Goal: Information Seeking & Learning: Learn about a topic

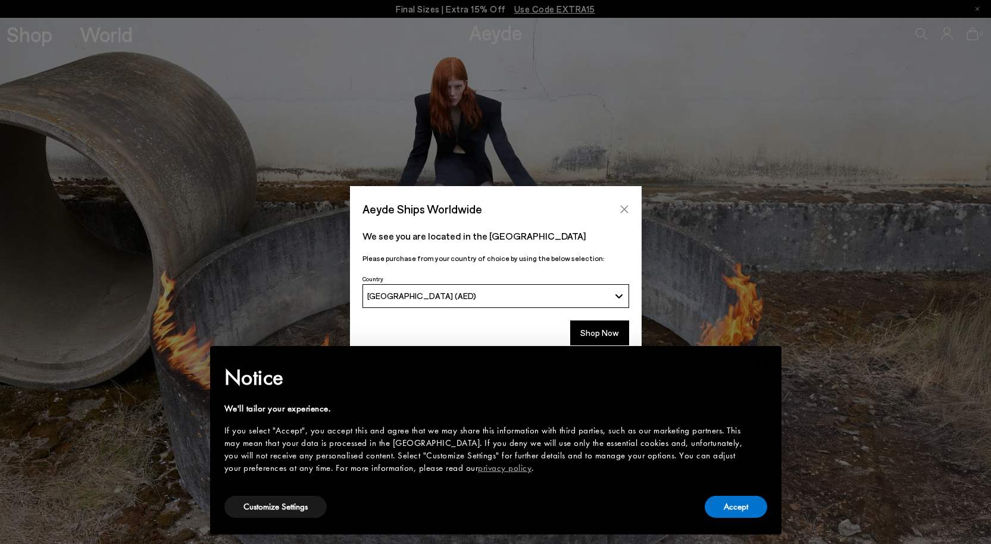
click at [621, 206] on icon "Close" at bounding box center [624, 210] width 10 height 10
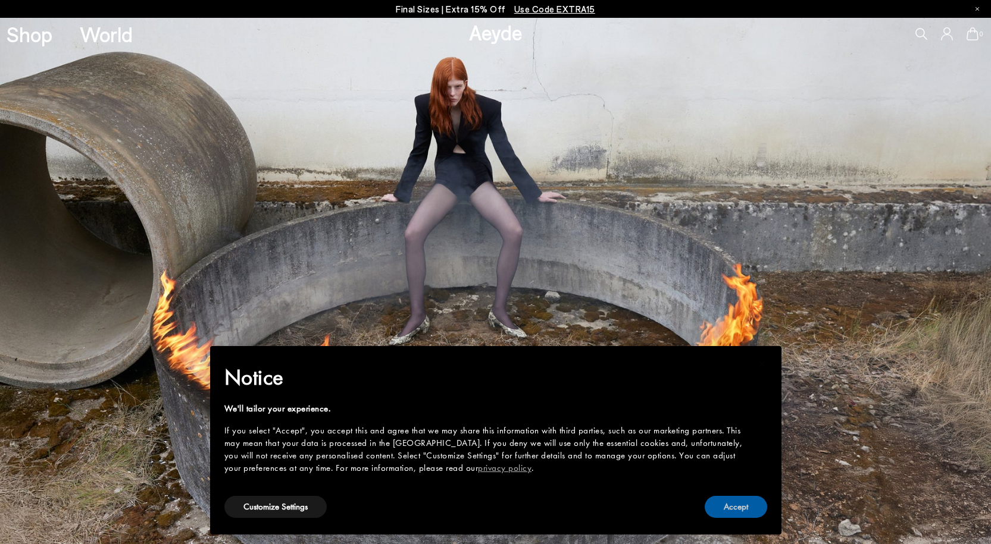
click at [747, 509] on button "Accept" at bounding box center [735, 507] width 62 height 22
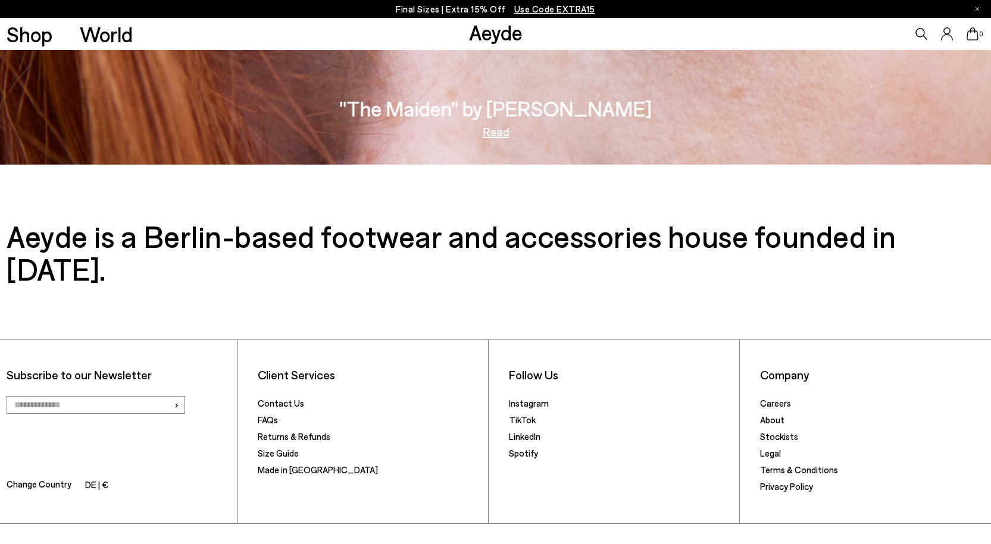
scroll to position [2315, 0]
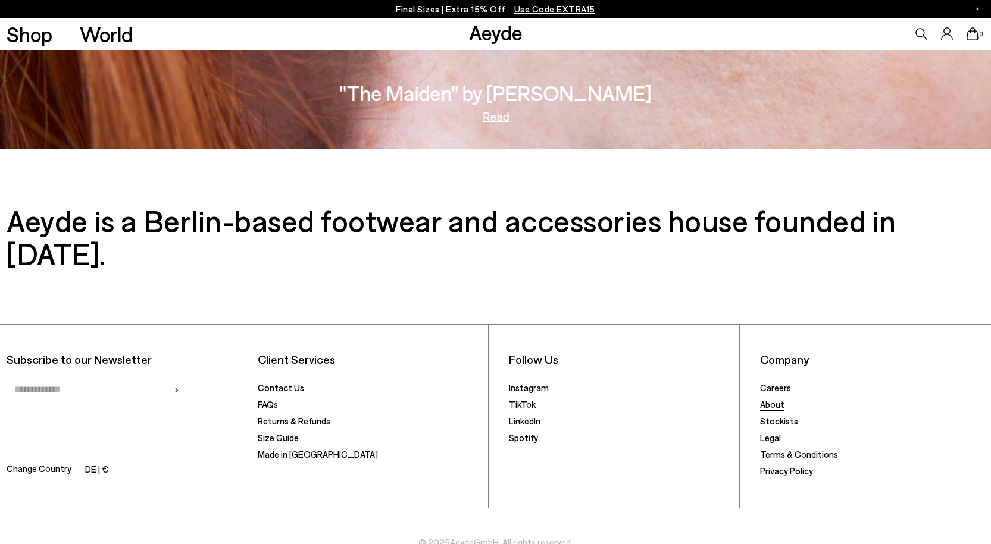
click at [775, 399] on link "About" at bounding box center [772, 404] width 24 height 11
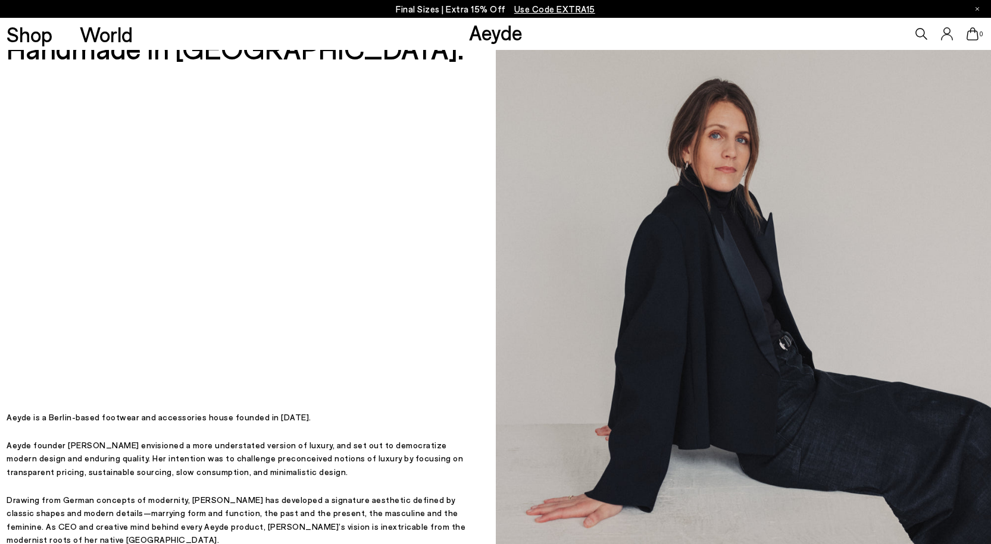
scroll to position [119, 0]
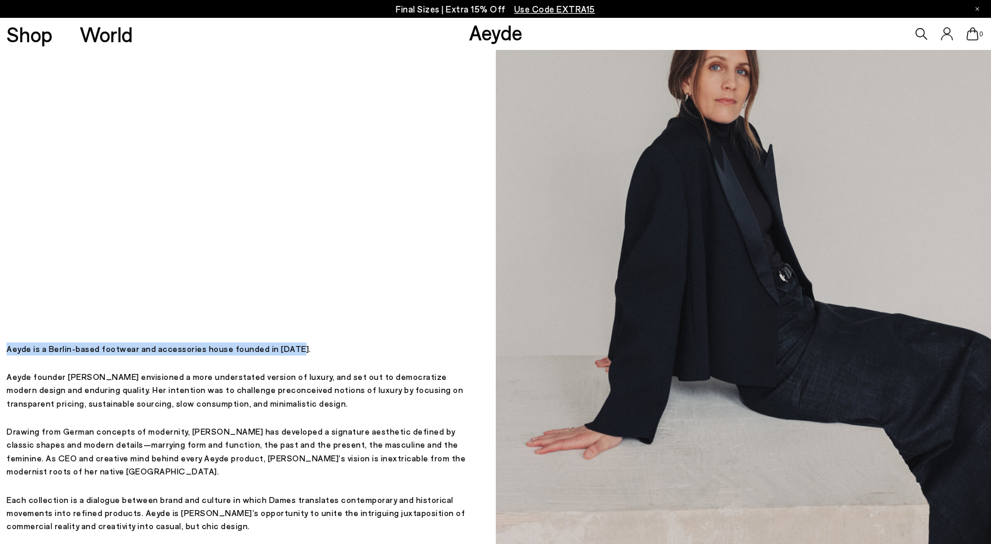
drag, startPoint x: 289, startPoint y: 369, endPoint x: 7, endPoint y: 366, distance: 282.6
click at [7, 356] on p "Aeyde is a Berlin-based footwear and accessories house founded in [DATE]." at bounding box center [239, 349] width 465 height 13
copy p "Aeyde is a Berlin-based footwear and accessories house founded in [DATE]."
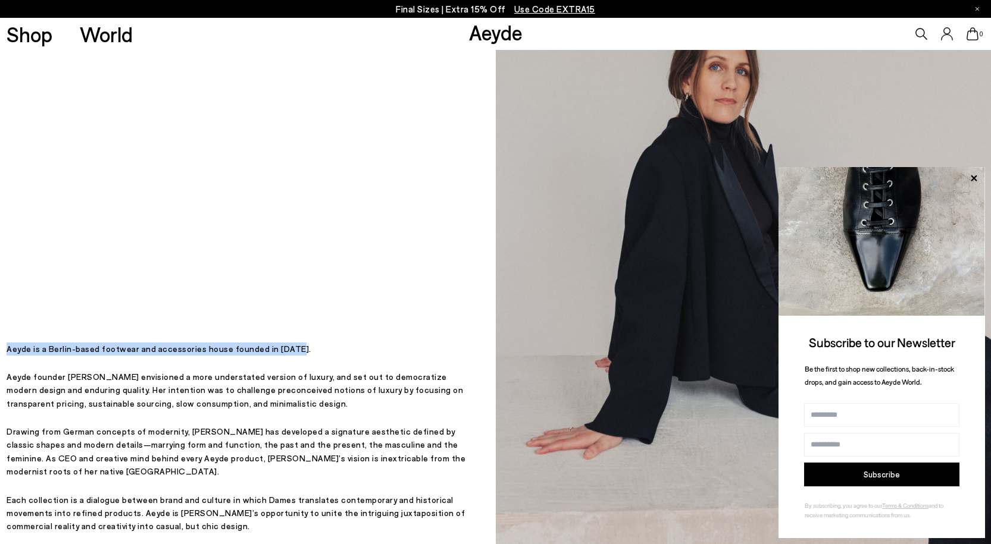
click at [91, 275] on div "Designed in Berlin, Handmade in Italy. Designed in Berlin, Handmade in Italy. A…" at bounding box center [239, 253] width 465 height 644
click at [490, 33] on link "Aeyde" at bounding box center [496, 32] width 54 height 25
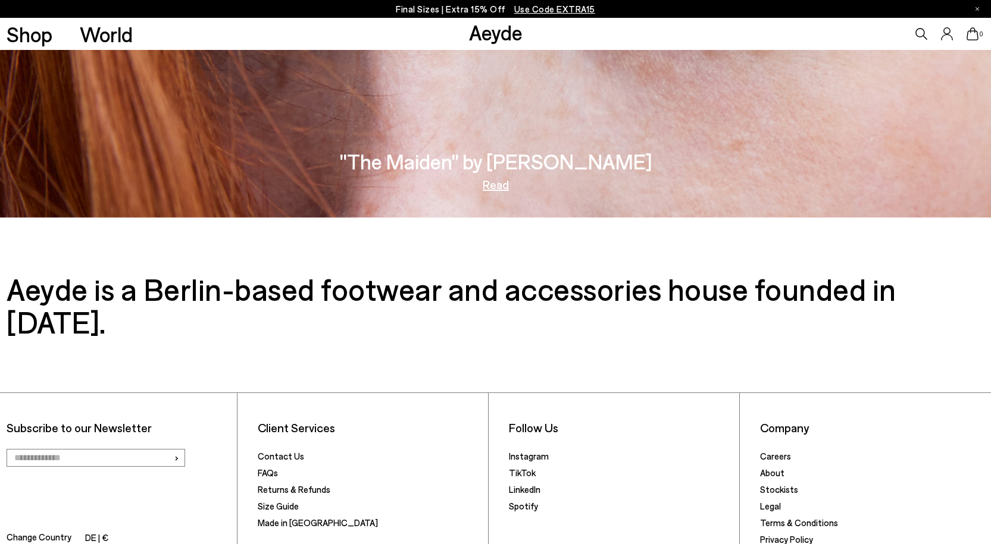
scroll to position [2315, 0]
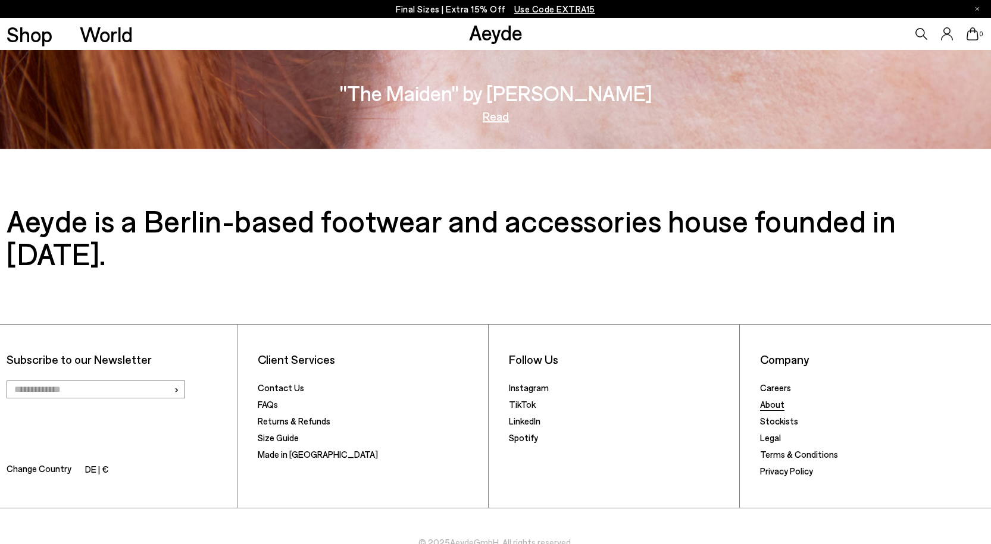
click at [778, 399] on link "About" at bounding box center [772, 404] width 24 height 11
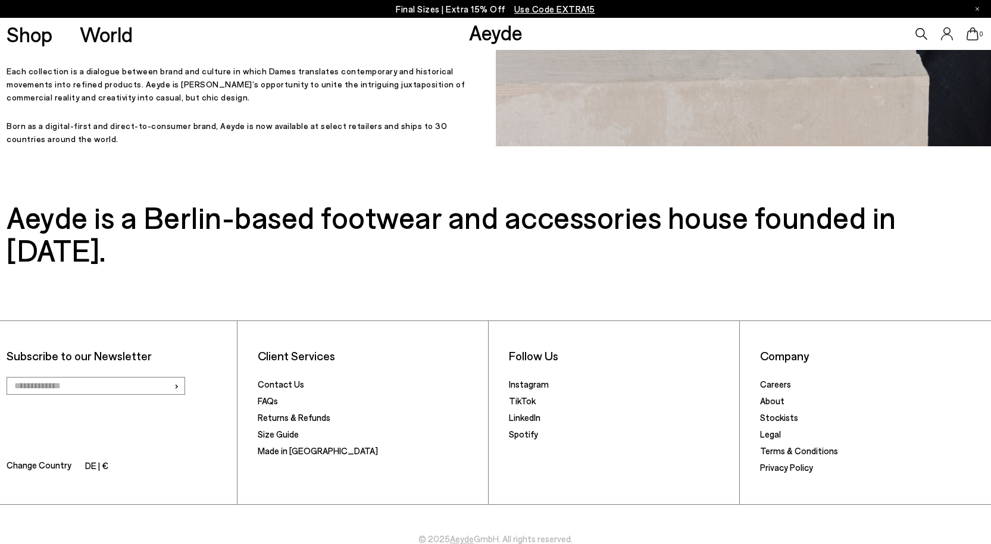
scroll to position [550, 0]
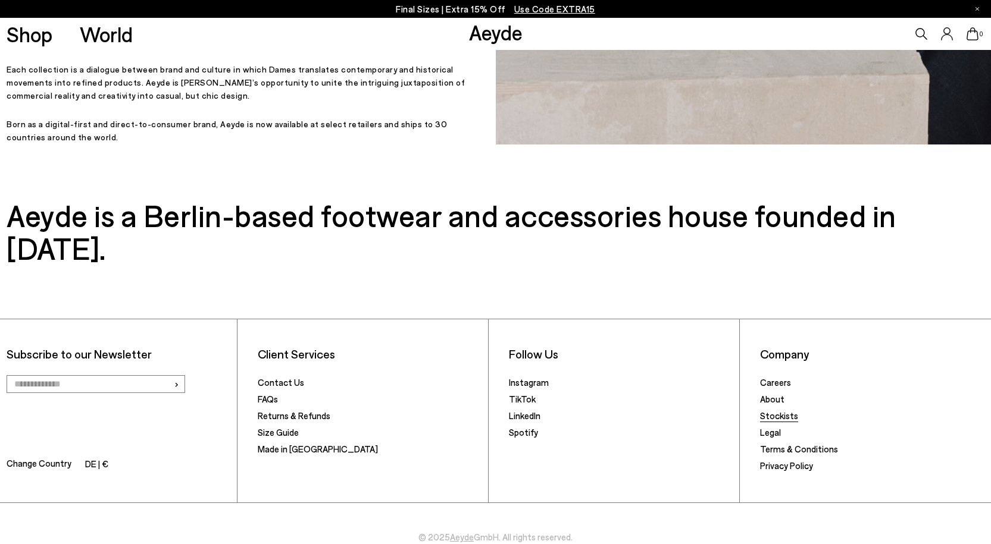
click at [783, 410] on link "Stockists" at bounding box center [779, 415] width 38 height 11
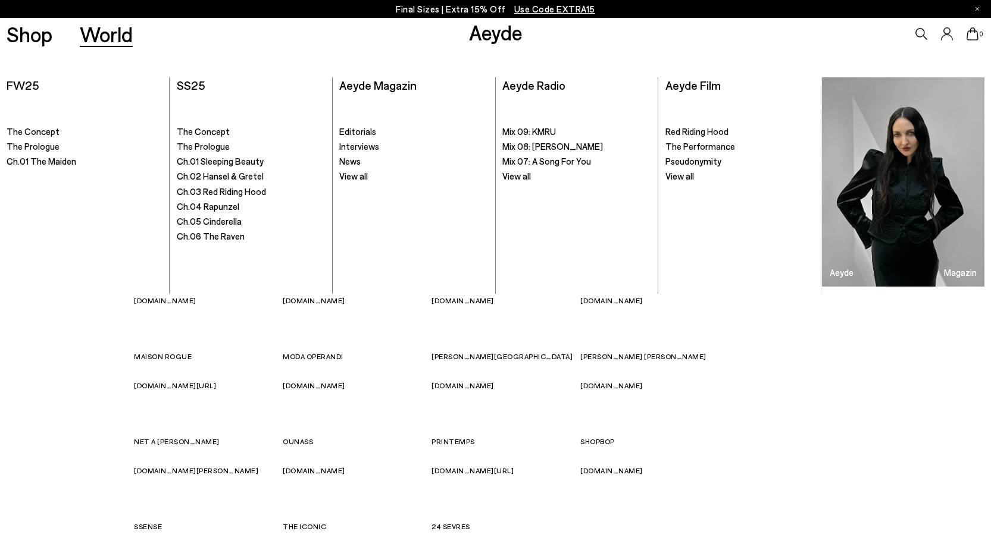
click at [91, 41] on link "World" at bounding box center [106, 34] width 53 height 21
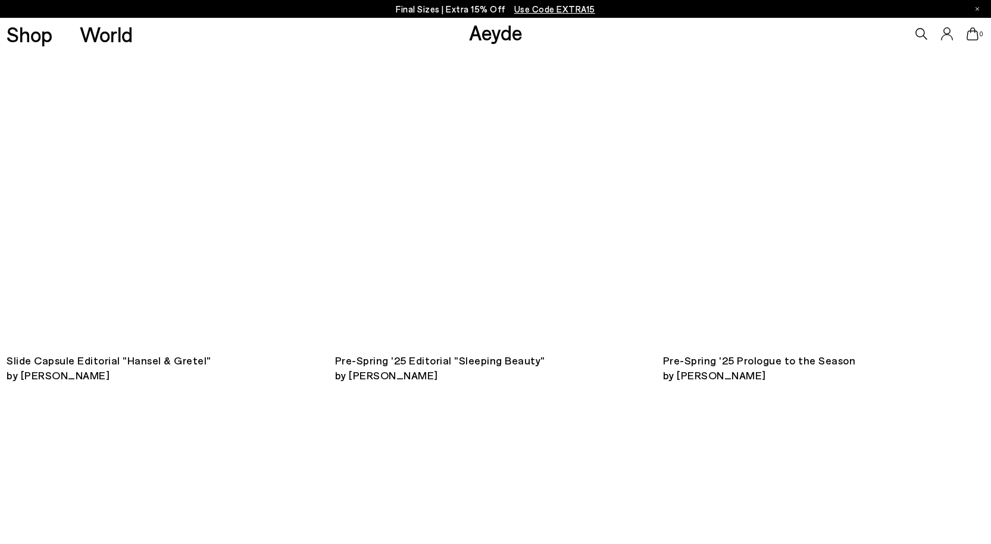
scroll to position [1428, 0]
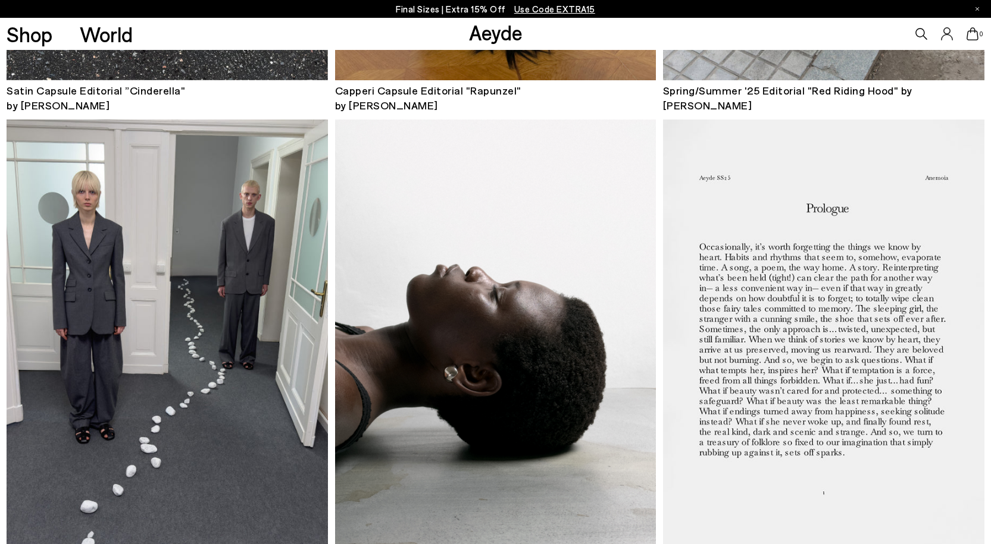
drag, startPoint x: 773, startPoint y: 485, endPoint x: 702, endPoint y: 457, distance: 76.7
click at [773, 485] on img at bounding box center [823, 335] width 321 height 430
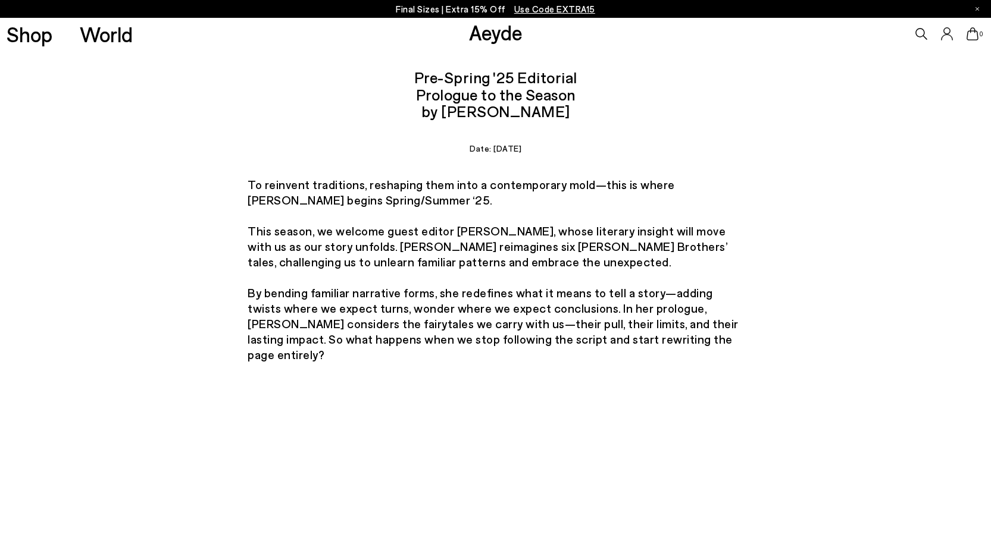
scroll to position [178, 0]
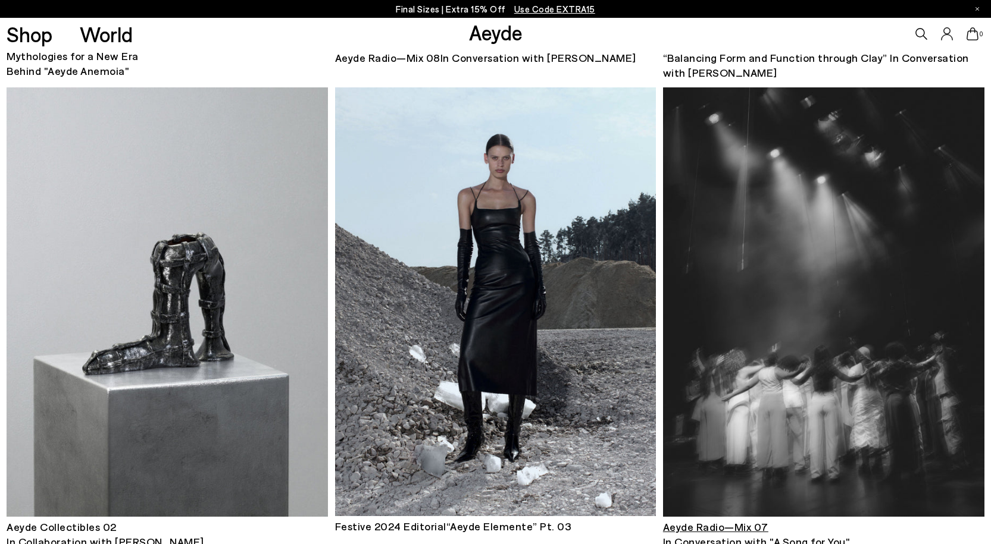
scroll to position [2398, 0]
